Goal: Transaction & Acquisition: Purchase product/service

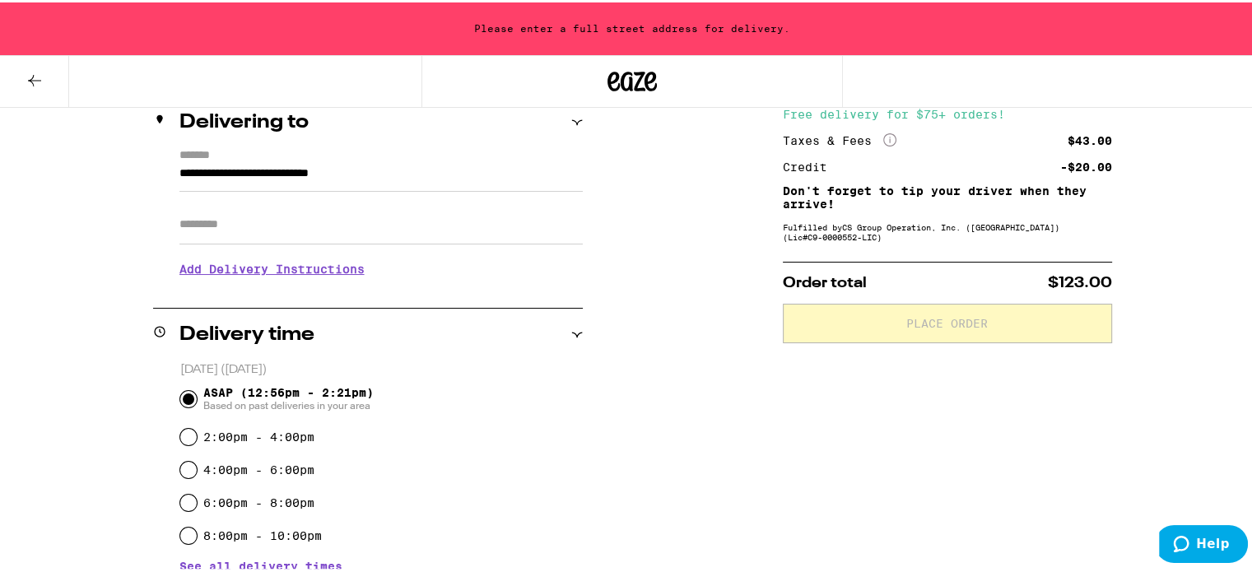
scroll to position [144, 0]
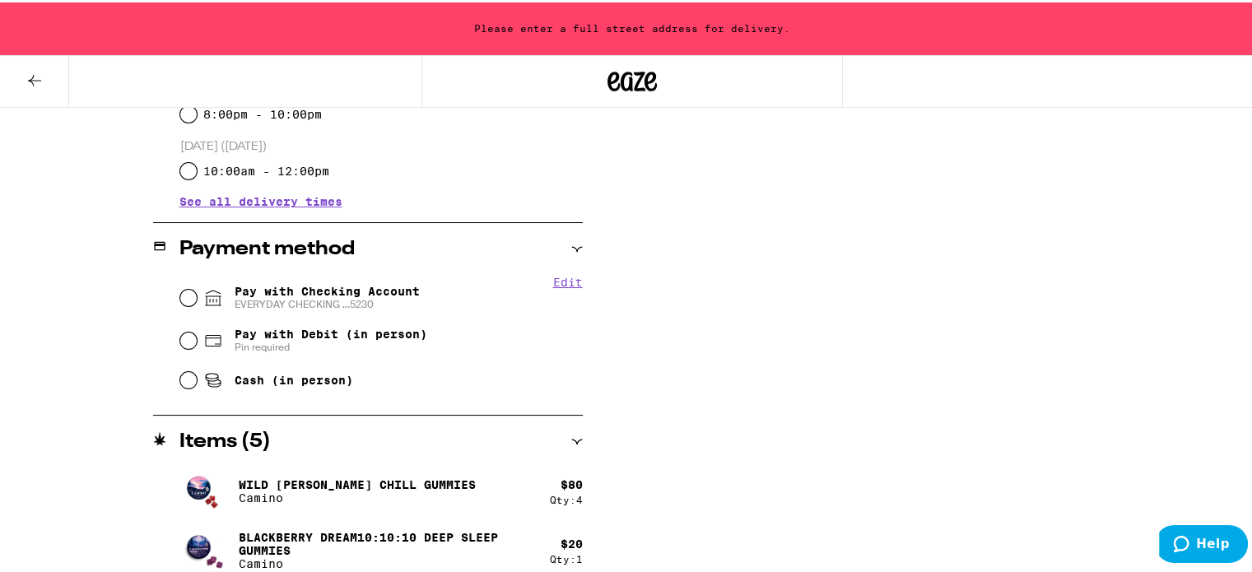
scroll to position [605, 0]
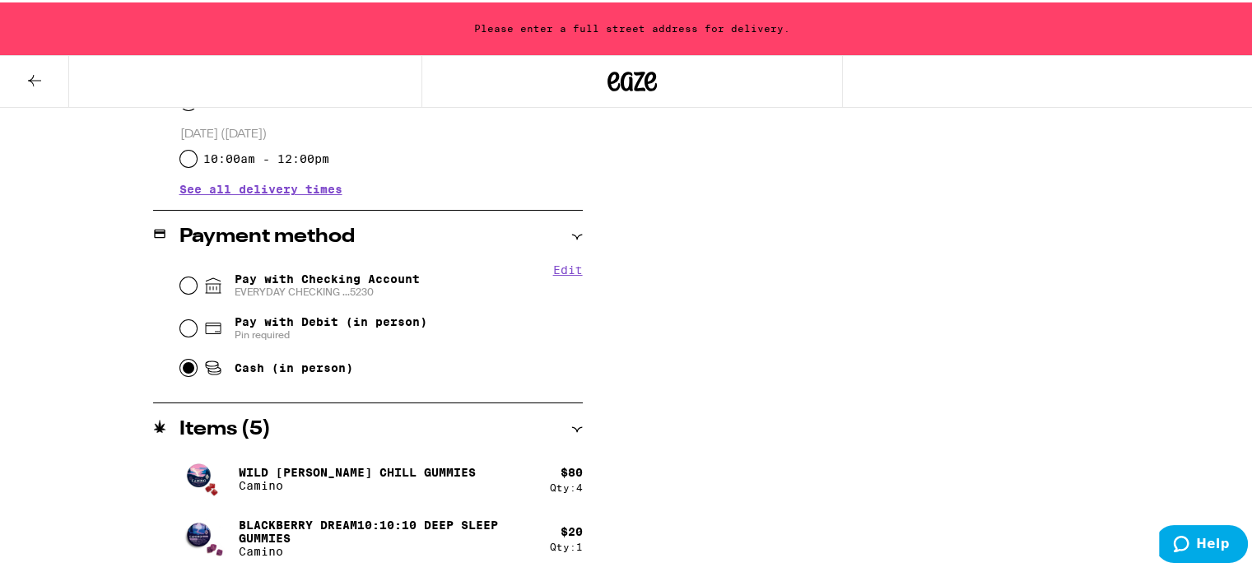
click at [187, 366] on input "Cash (in person)" at bounding box center [188, 365] width 16 height 16
radio input "true"
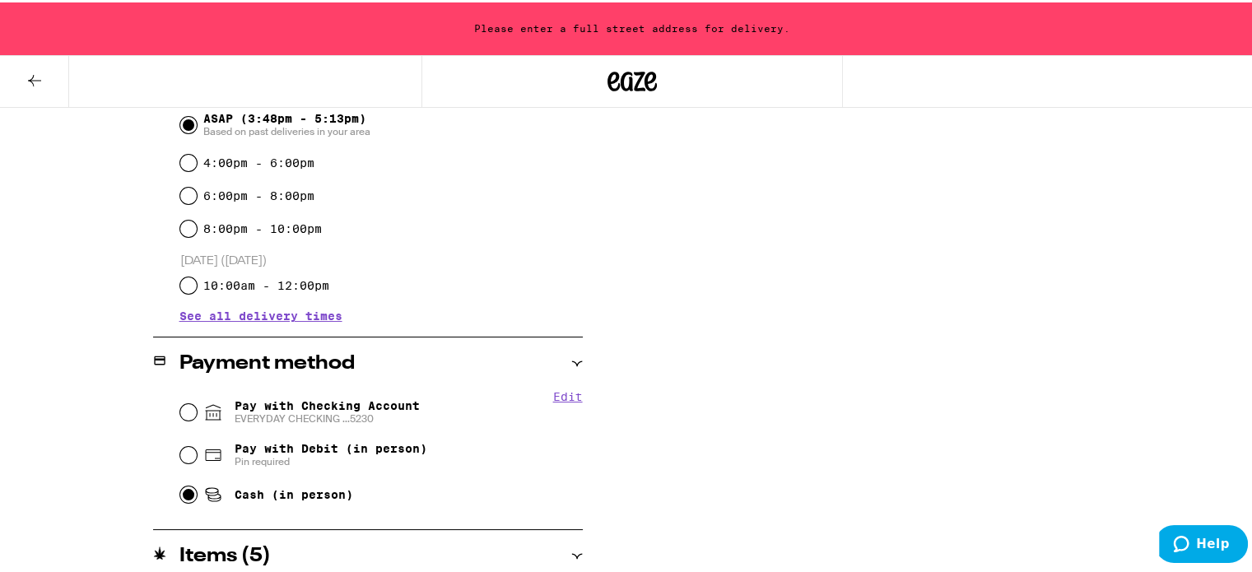
scroll to position [440, 0]
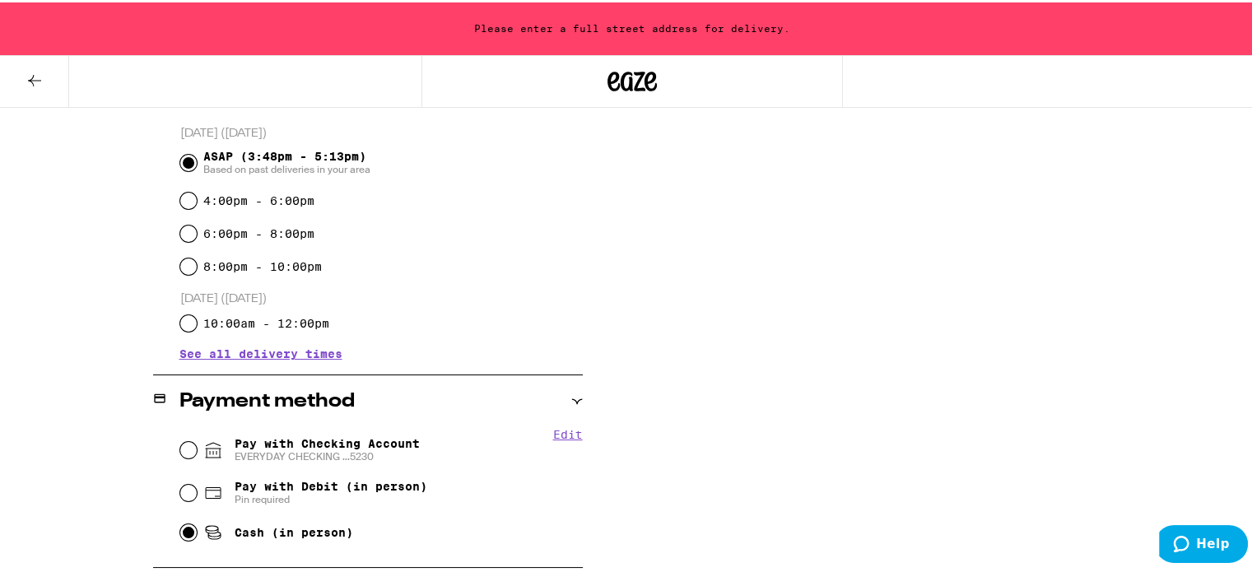
click at [286, 355] on span "See all delivery times" at bounding box center [260, 352] width 163 height 12
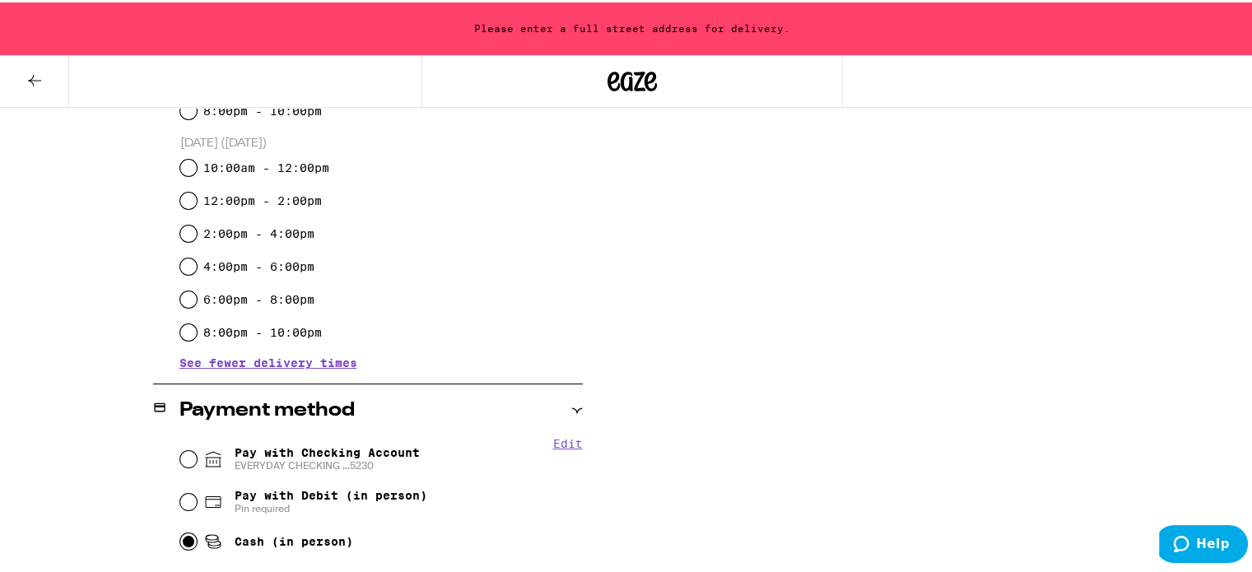
scroll to position [605, 0]
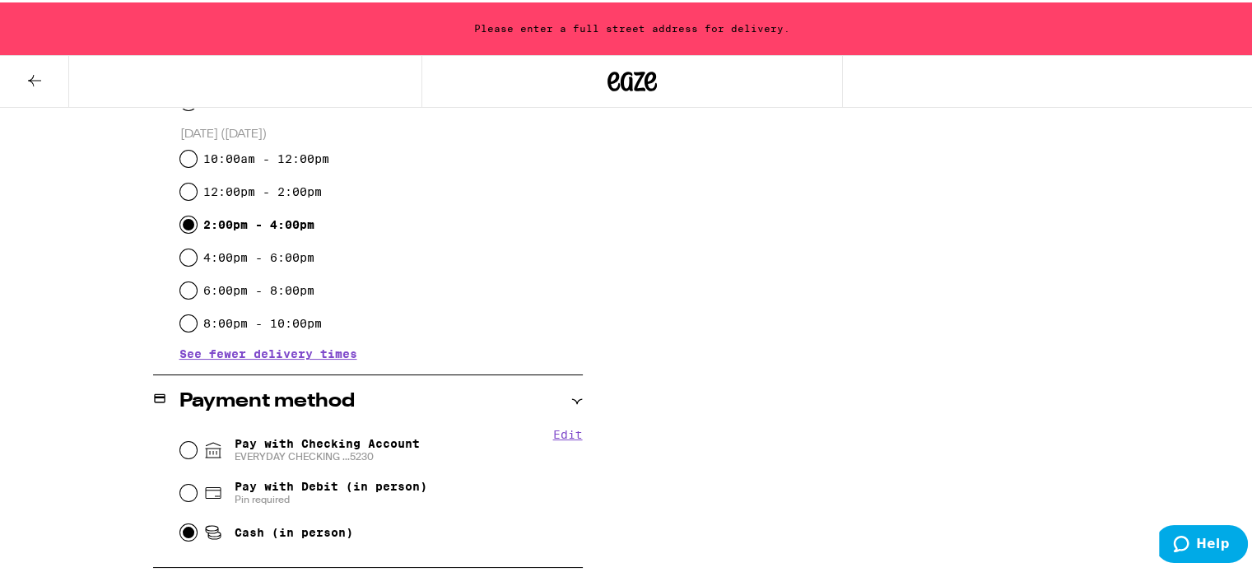
click at [184, 228] on input "2:00pm - 4:00pm" at bounding box center [188, 222] width 16 height 16
radio input "true"
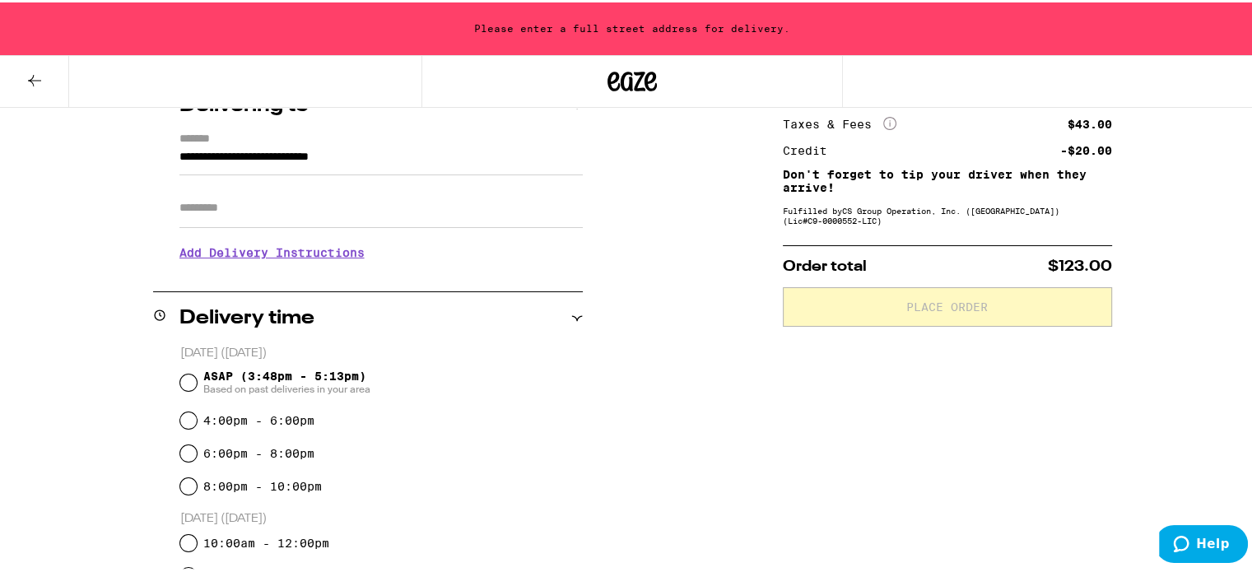
scroll to position [111, 0]
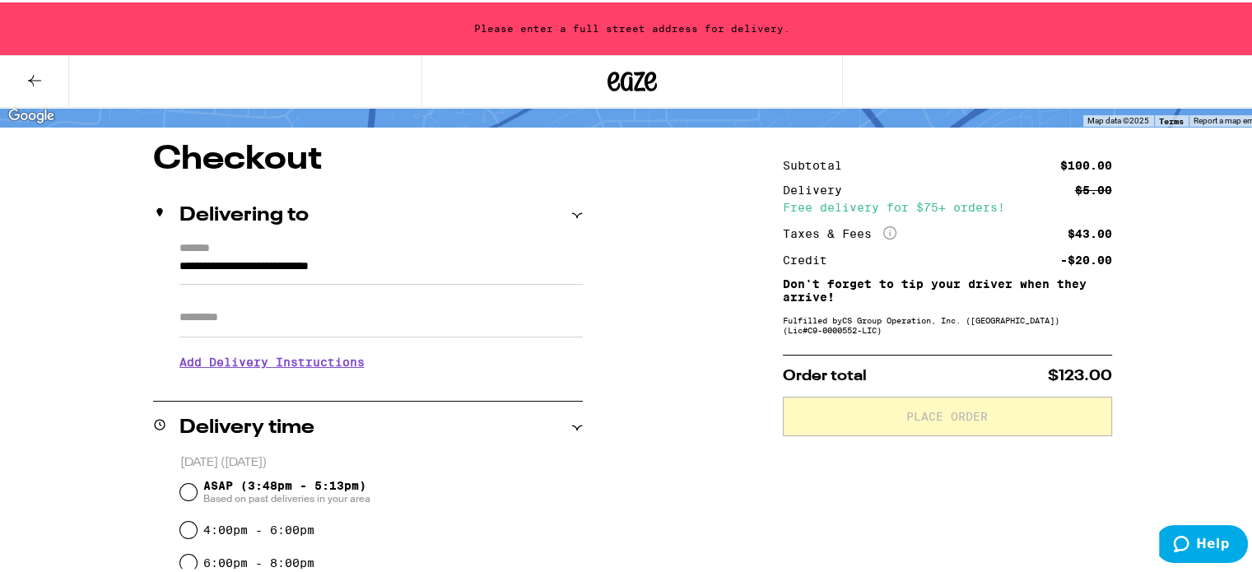
click at [179, 265] on input "**********" at bounding box center [380, 268] width 403 height 28
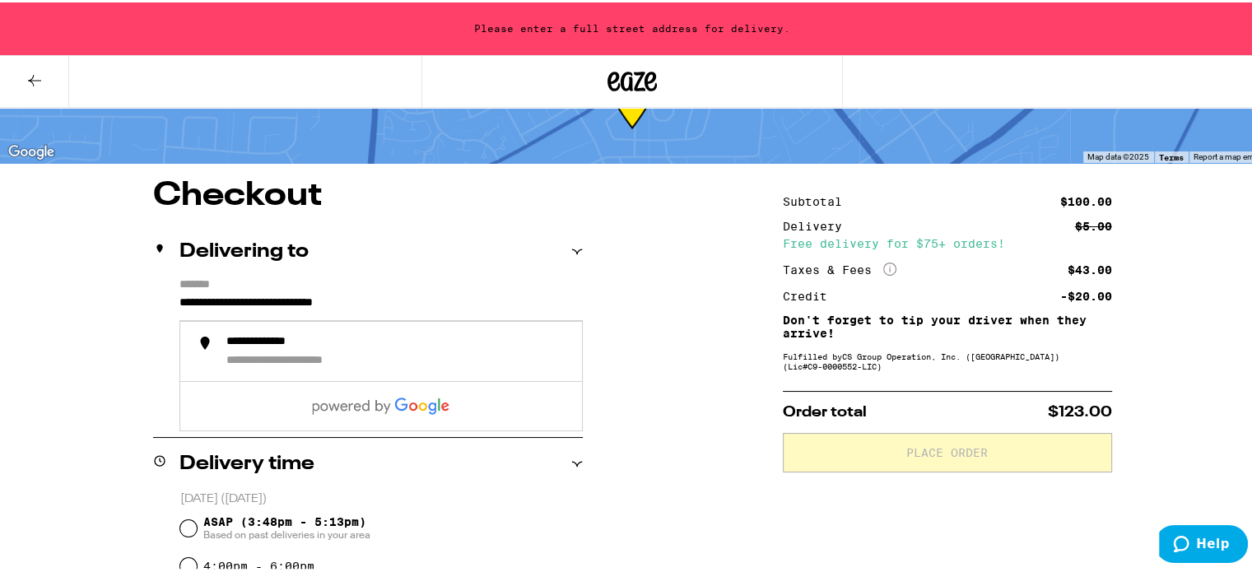
scroll to position [39, 0]
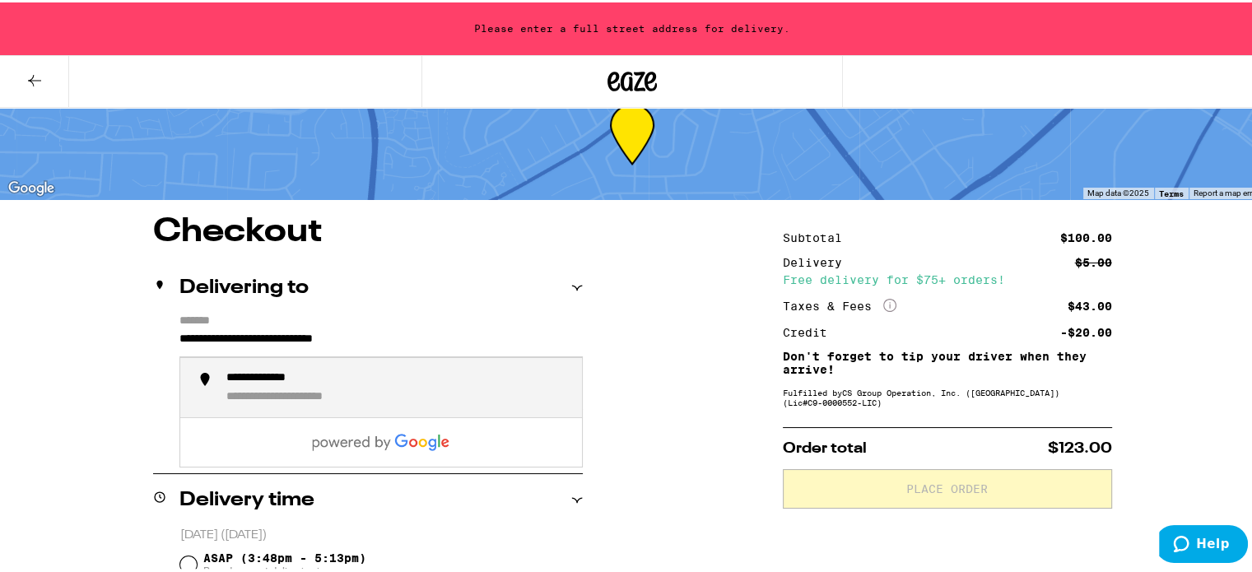
click at [220, 369] on li "**********" at bounding box center [381, 386] width 402 height 60
type input "**********"
drag, startPoint x: 464, startPoint y: 336, endPoint x: 98, endPoint y: 313, distance: 366.9
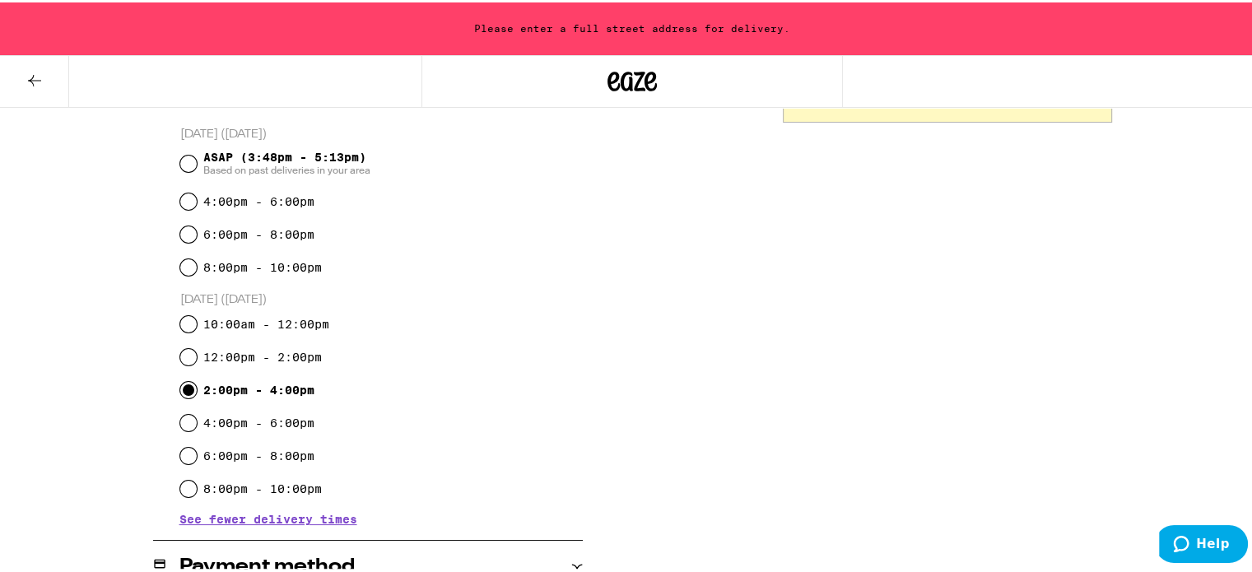
scroll to position [95, 0]
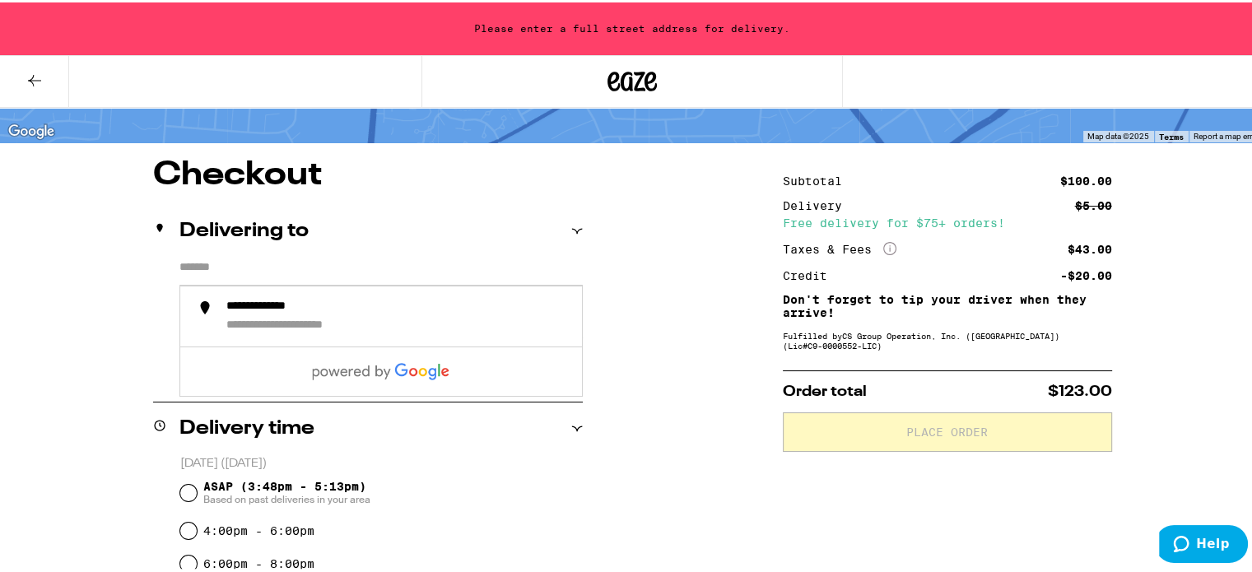
click at [224, 272] on input "*******" at bounding box center [380, 269] width 403 height 28
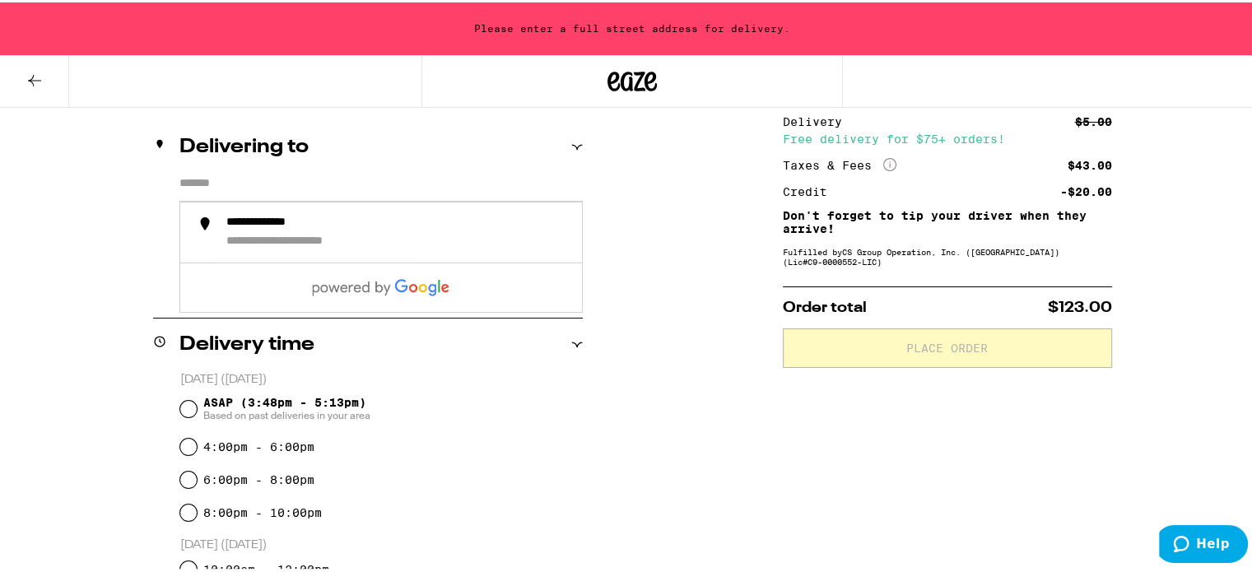
scroll to position [178, 0]
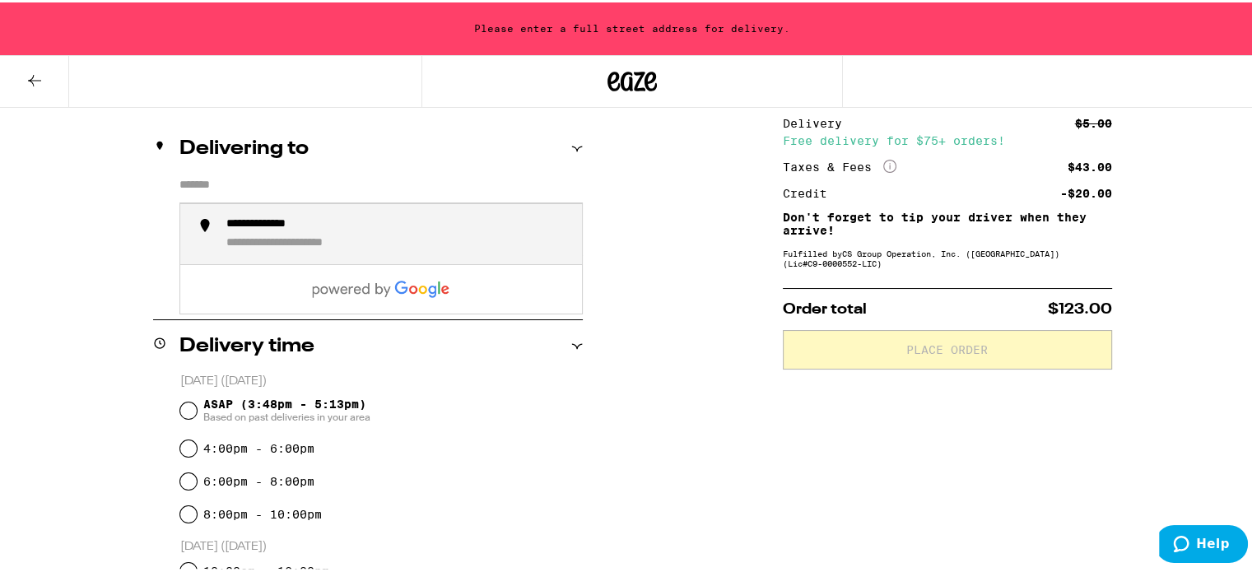
click at [279, 235] on div "**********" at bounding box center [311, 241] width 171 height 15
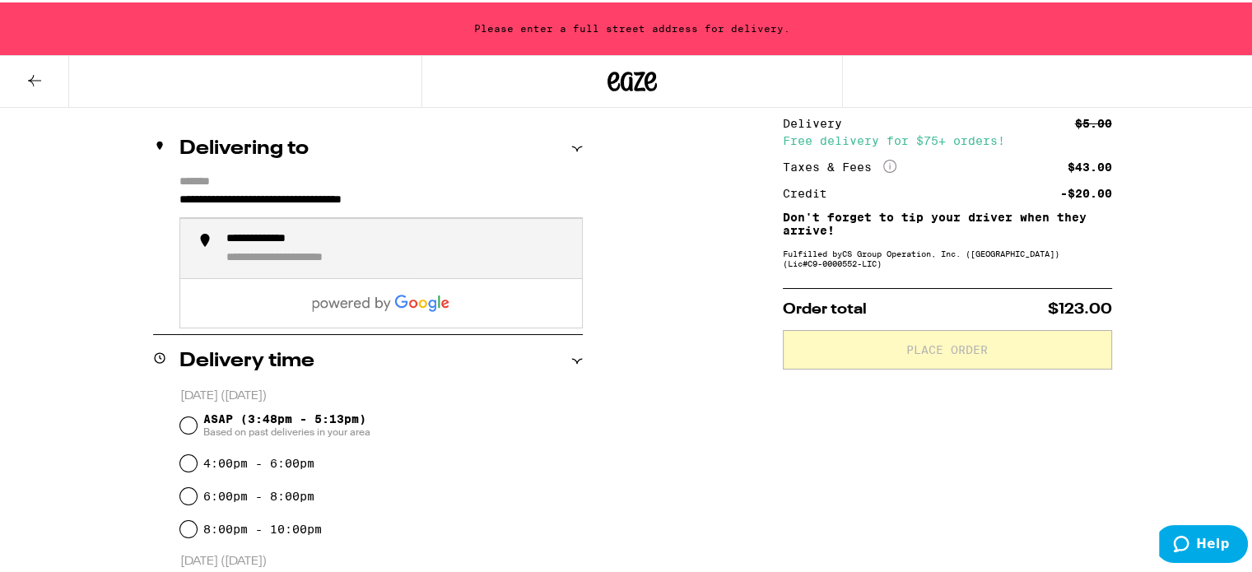
click at [179, 198] on input "**********" at bounding box center [380, 202] width 403 height 28
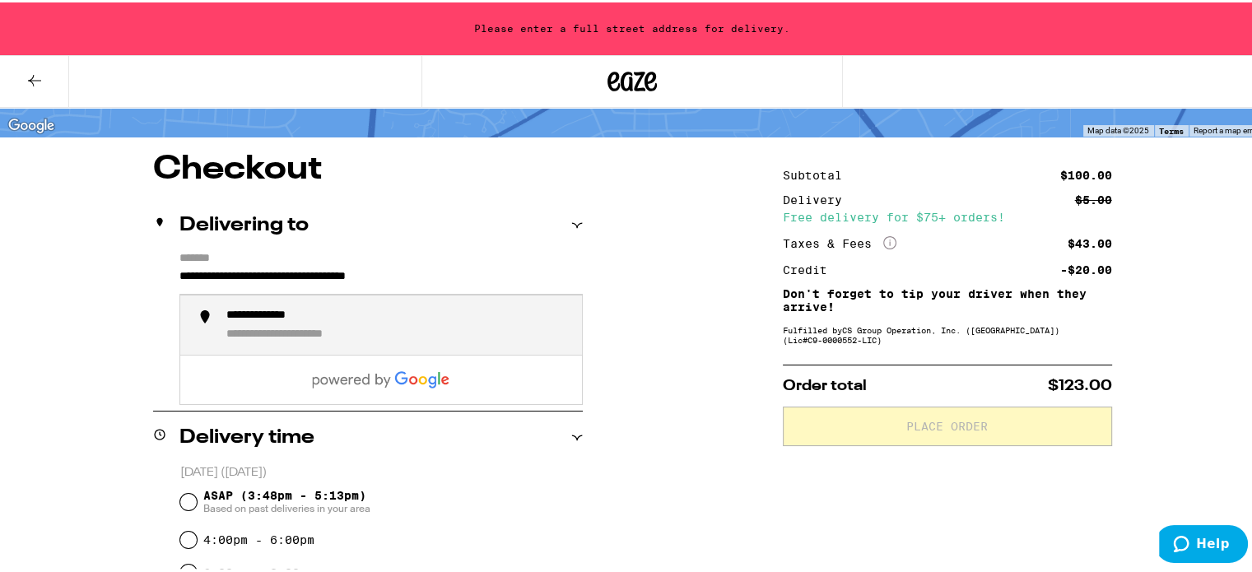
scroll to position [0, 0]
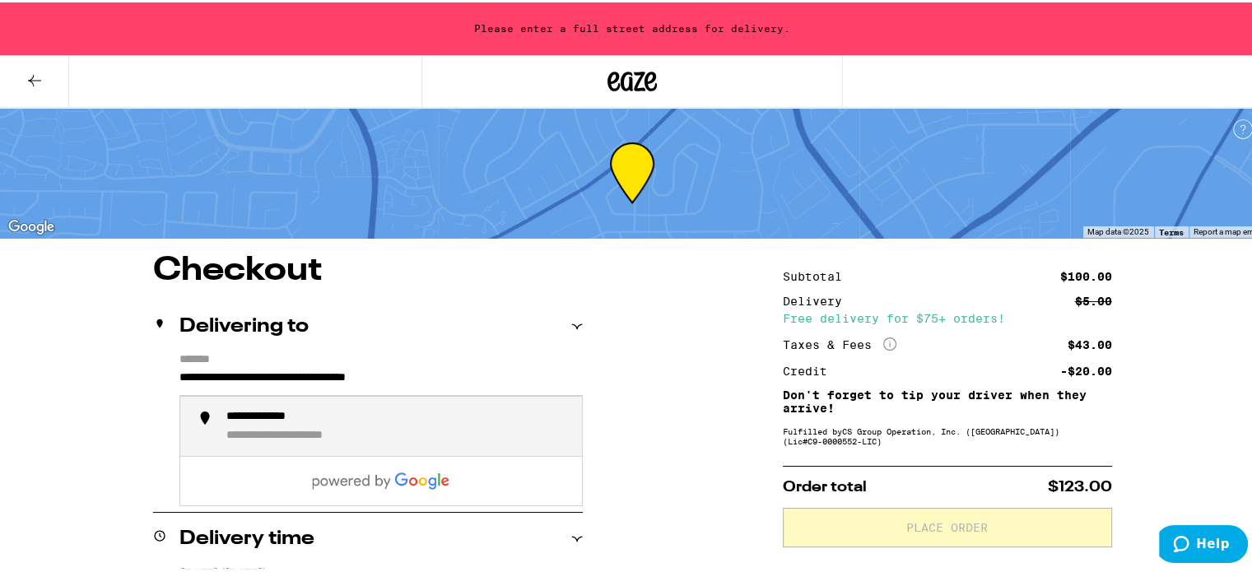
drag, startPoint x: 221, startPoint y: 417, endPoint x: 221, endPoint y: 407, distance: 10.7
click at [226, 417] on div "**********" at bounding box center [278, 414] width 105 height 15
type input "**********"
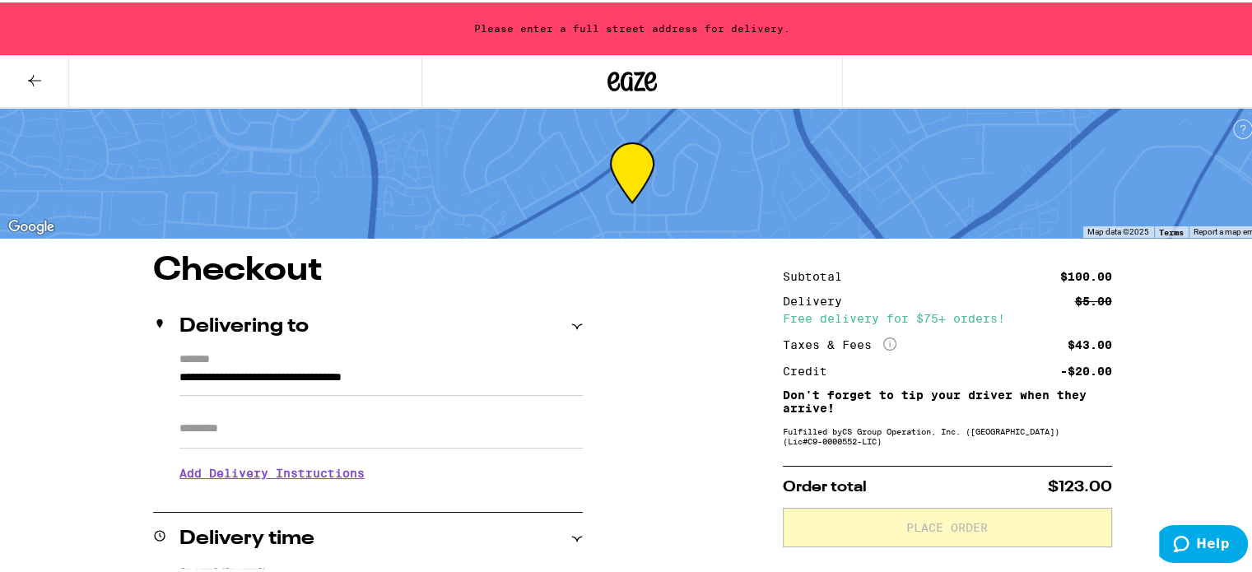
click at [212, 424] on input "Apt/Suite" at bounding box center [380, 427] width 403 height 40
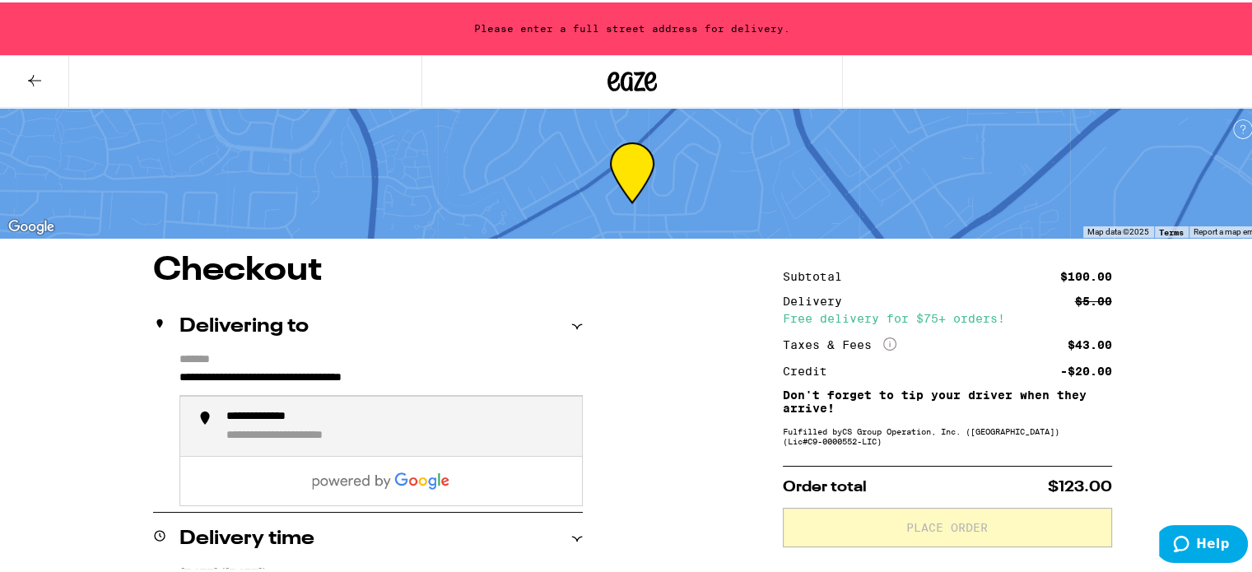
drag, startPoint x: 488, startPoint y: 375, endPoint x: 99, endPoint y: 354, distance: 389.9
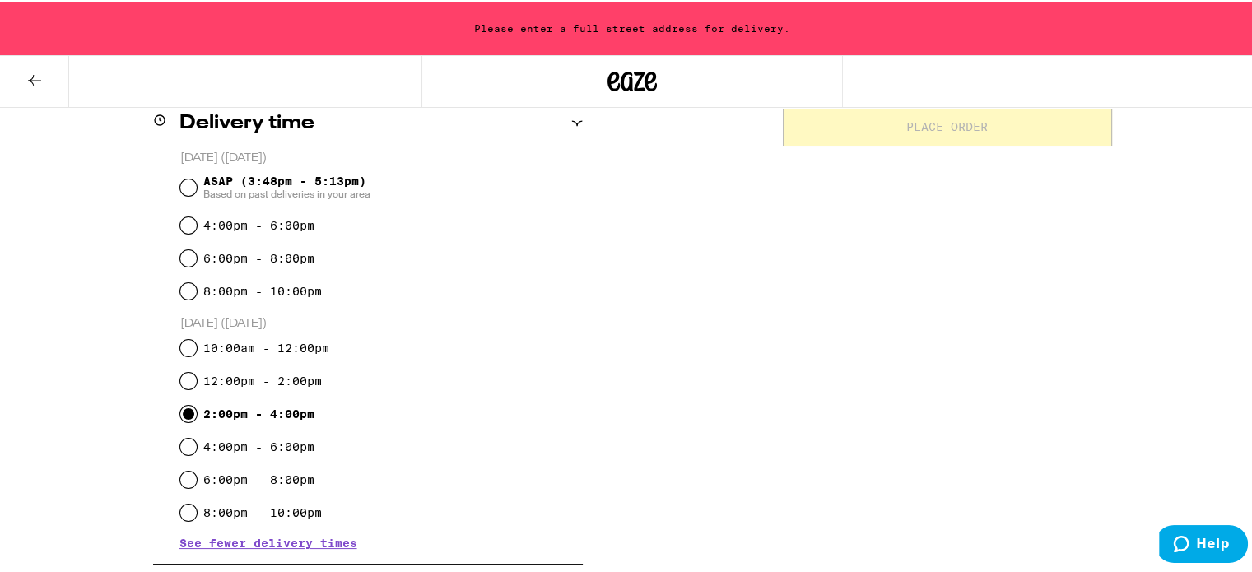
scroll to position [425, 0]
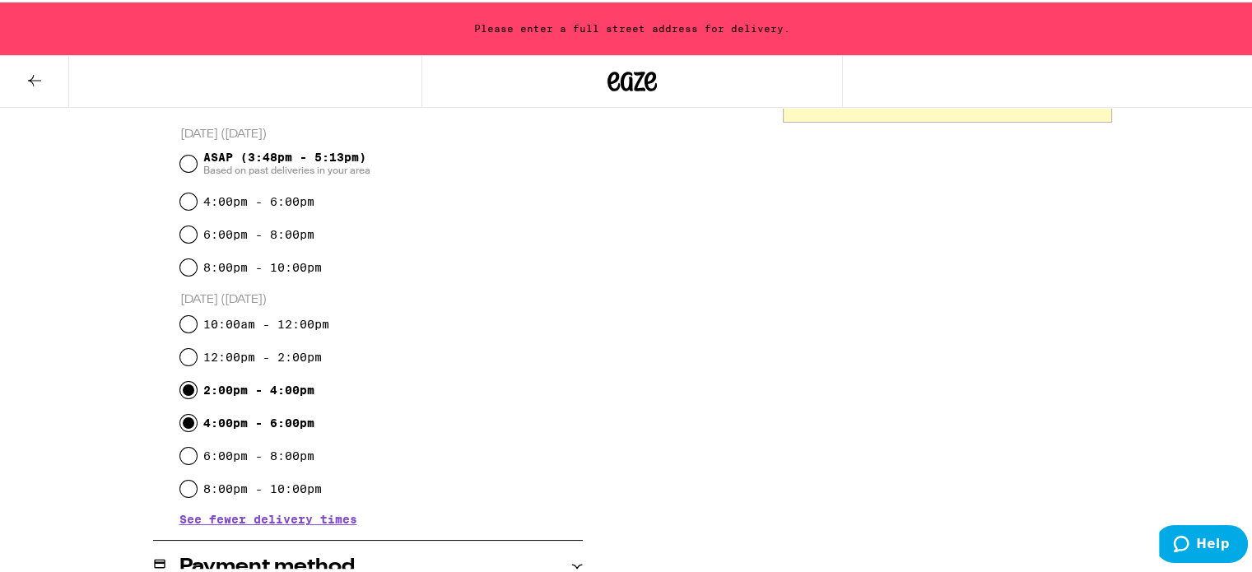
click at [183, 419] on input "4:00pm - 6:00pm" at bounding box center [188, 420] width 16 height 16
radio input "true"
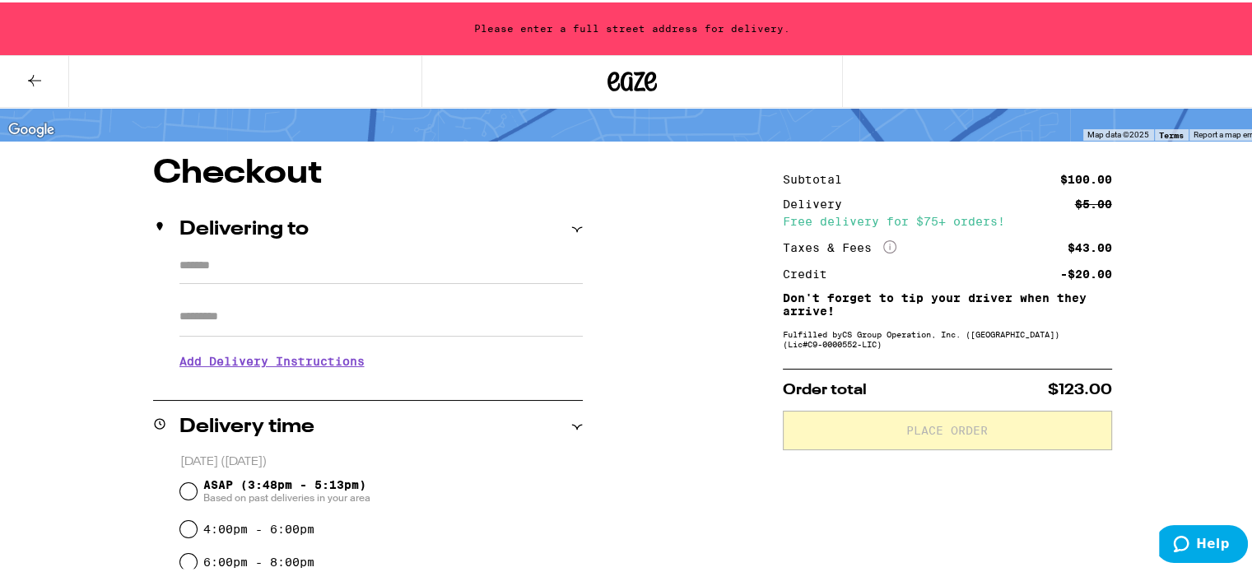
scroll to position [0, 0]
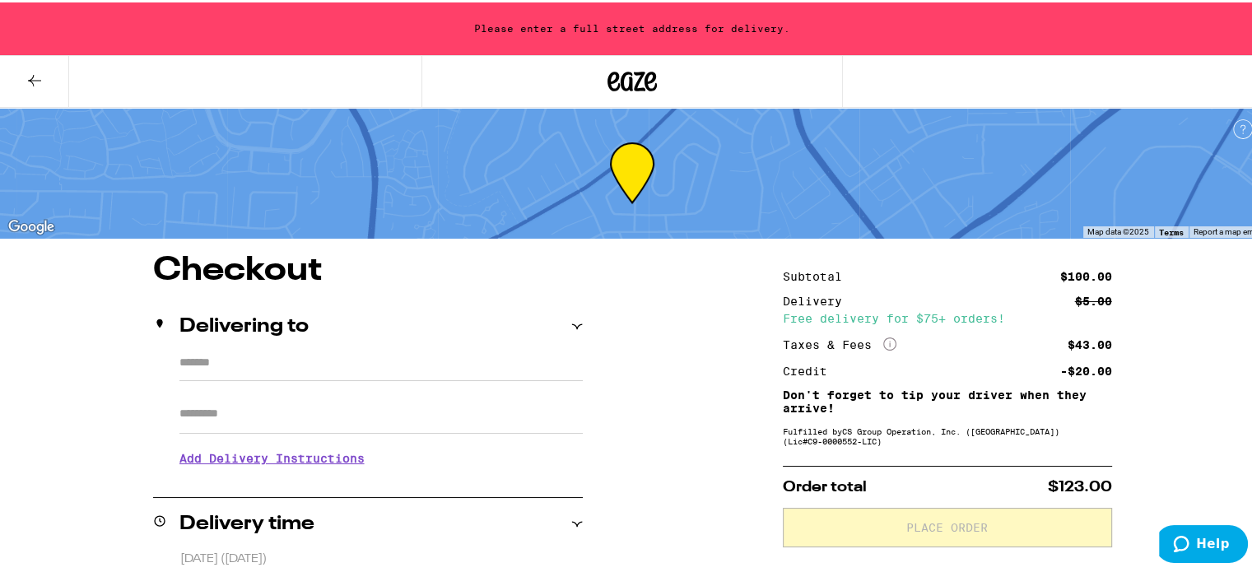
click at [572, 328] on icon at bounding box center [577, 324] width 12 height 12
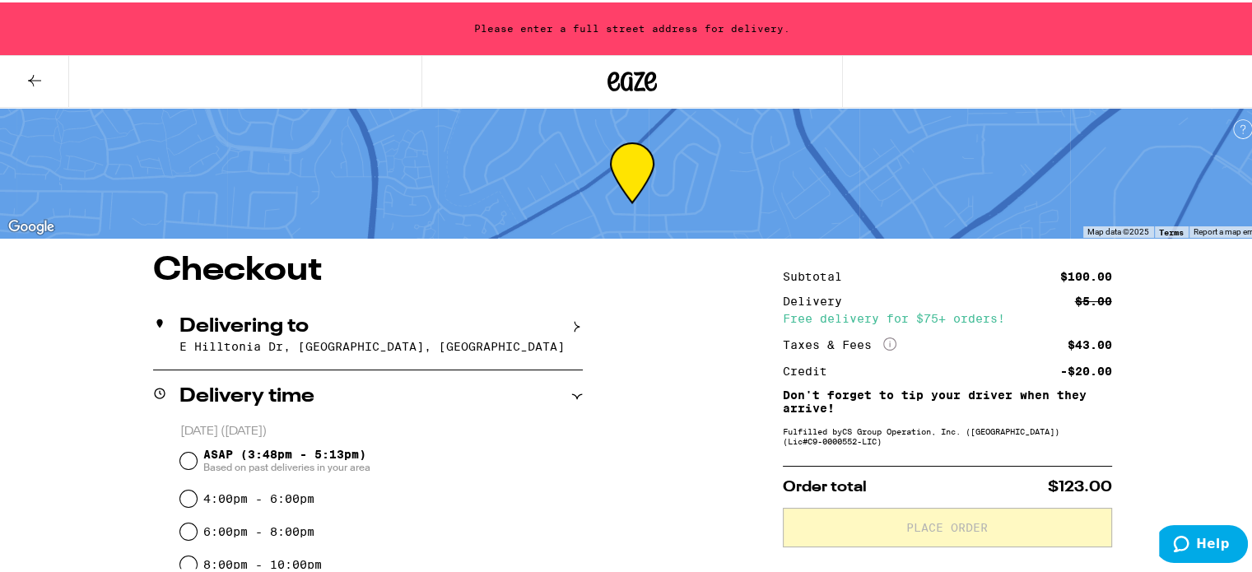
click at [572, 328] on icon at bounding box center [577, 324] width 12 height 12
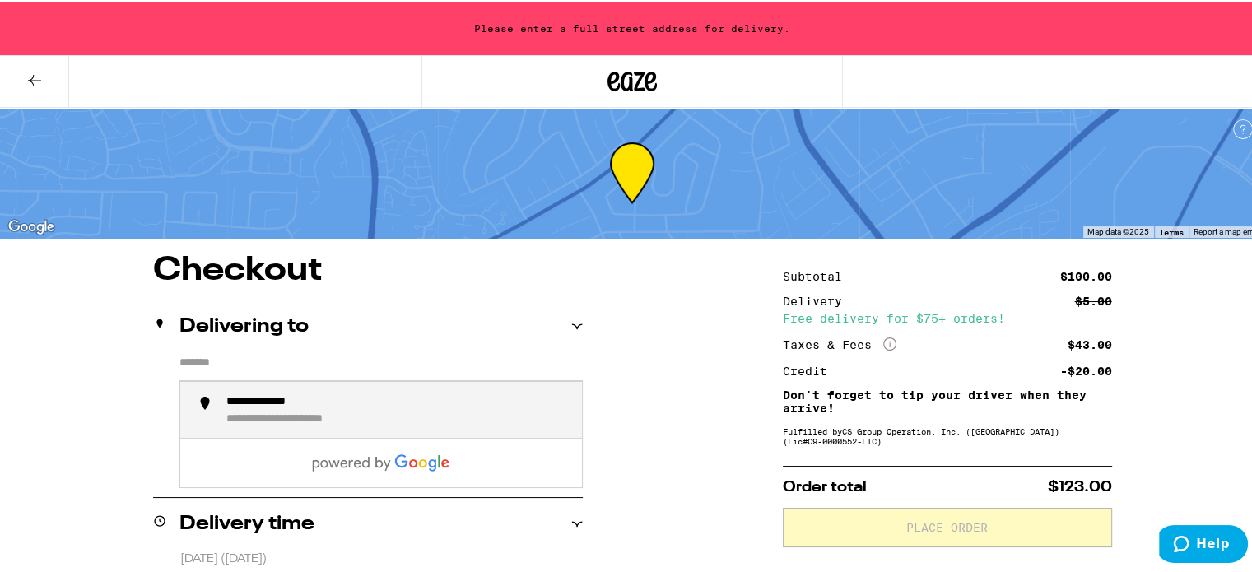
click at [190, 371] on input "*******" at bounding box center [380, 365] width 403 height 28
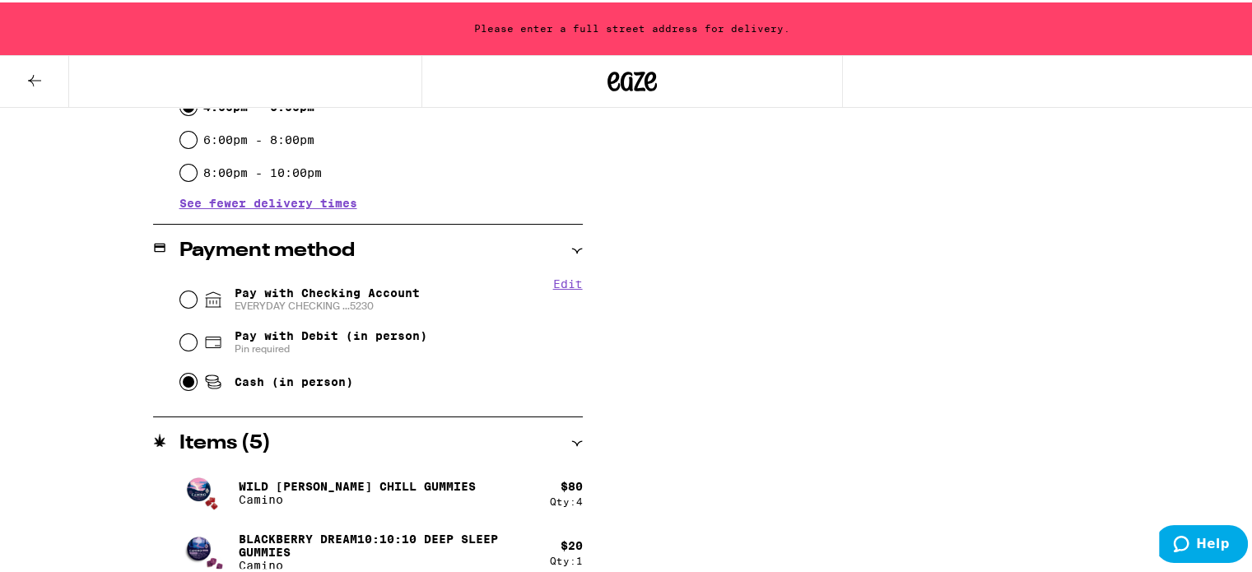
scroll to position [754, 0]
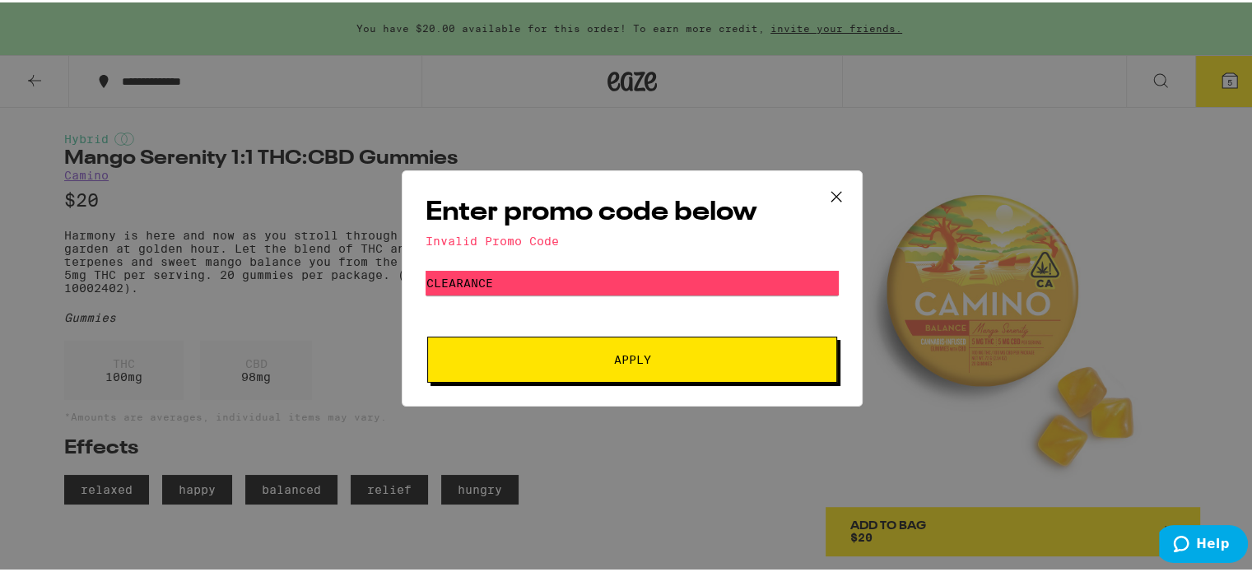
click at [831, 196] on icon at bounding box center [836, 194] width 10 height 10
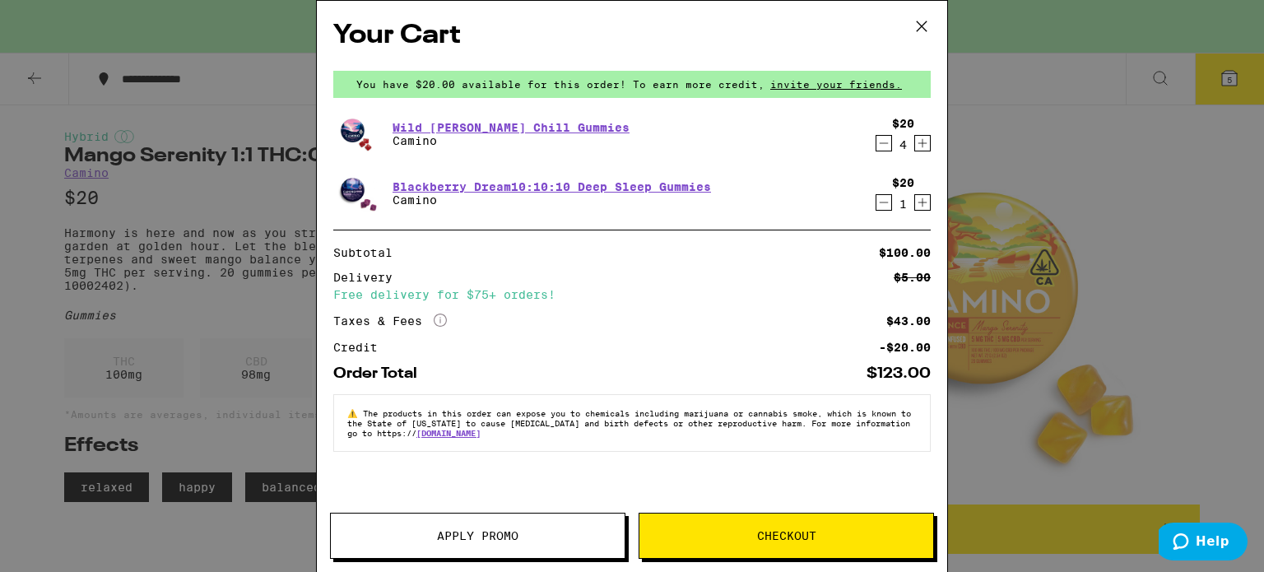
click at [788, 526] on button "Checkout" at bounding box center [786, 536] width 295 height 46
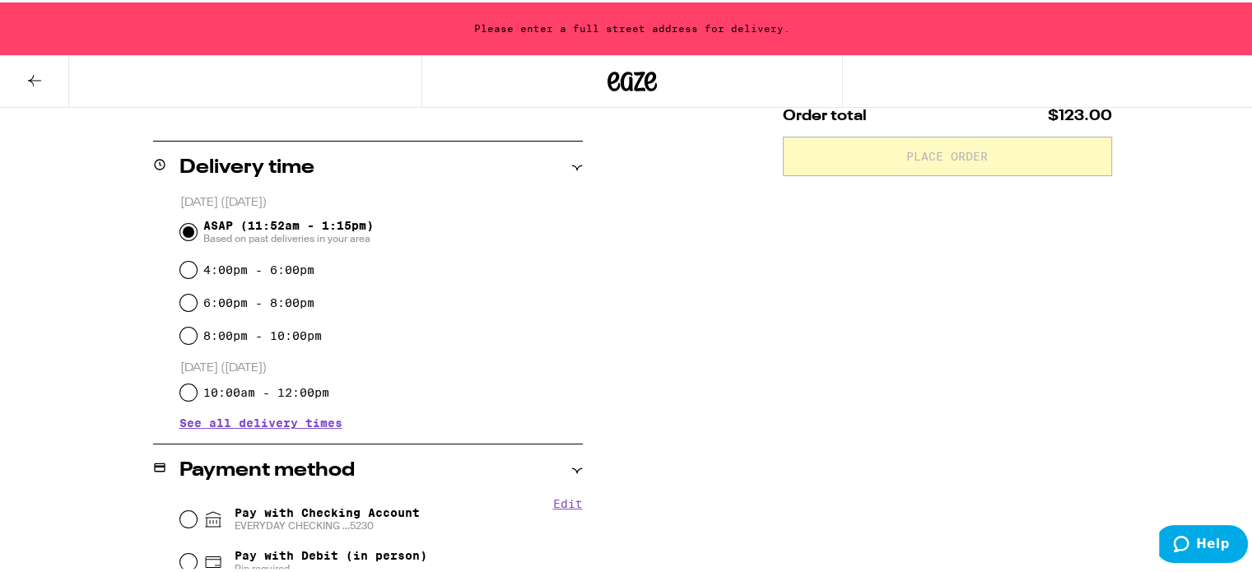
scroll to position [411, 0]
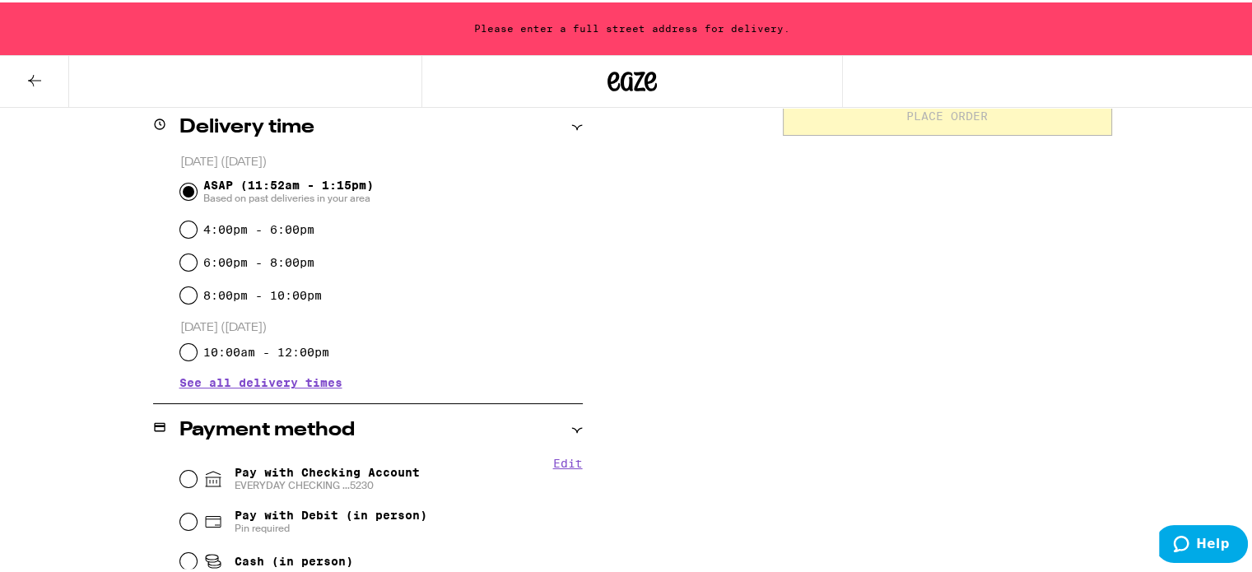
click at [258, 377] on span "See all delivery times" at bounding box center [260, 380] width 163 height 12
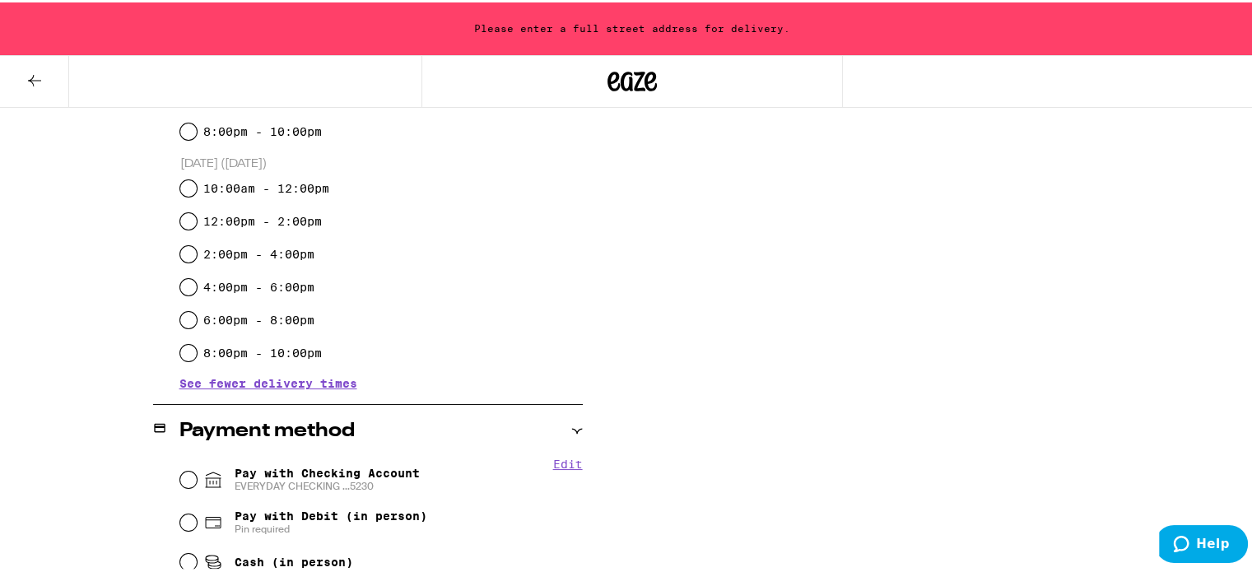
scroll to position [576, 0]
click at [231, 256] on label "2:00pm - 4:00pm" at bounding box center [258, 250] width 111 height 13
click at [197, 256] on input "2:00pm - 4:00pm" at bounding box center [188, 251] width 16 height 16
radio input "true"
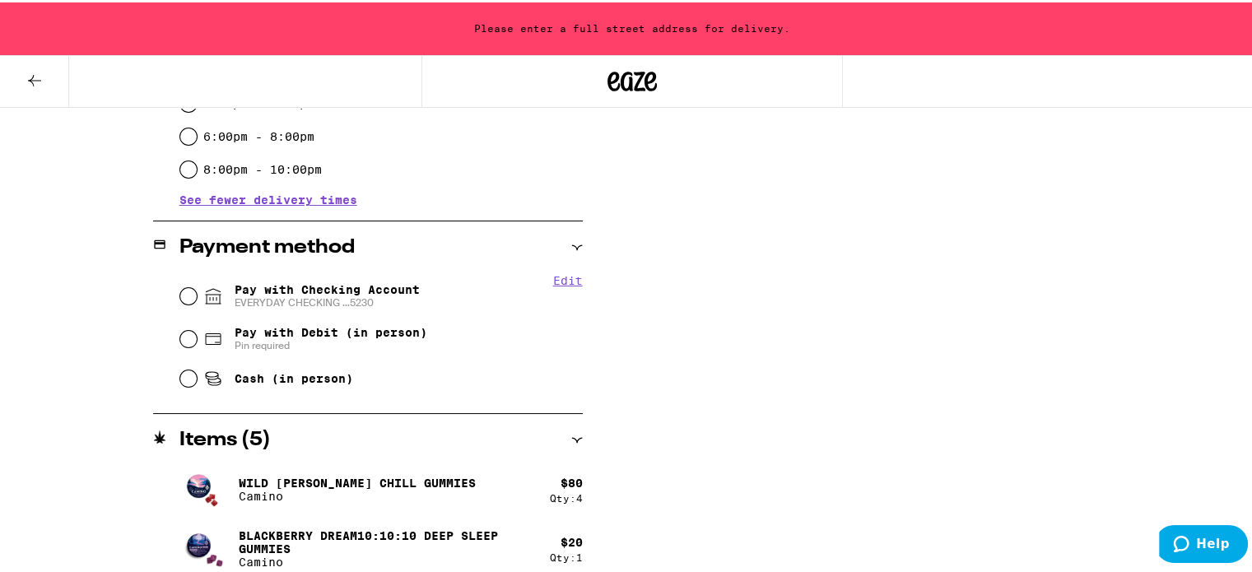
scroll to position [769, 0]
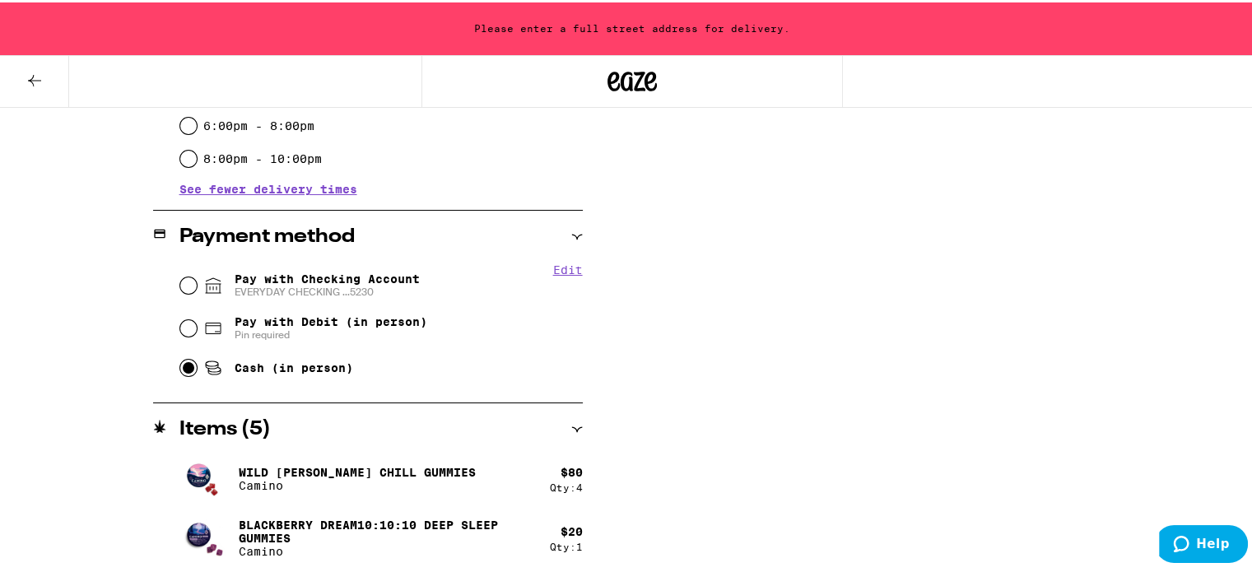
click at [183, 368] on input "Cash (in person)" at bounding box center [188, 365] width 16 height 16
radio input "true"
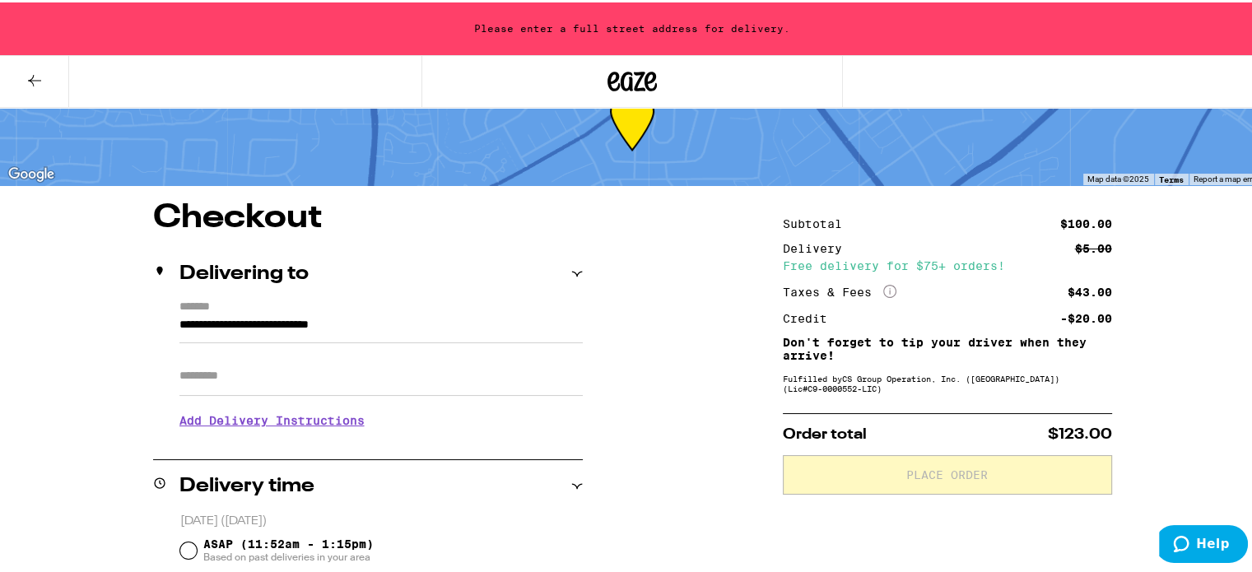
scroll to position [165, 0]
